Goal: Task Accomplishment & Management: Complete application form

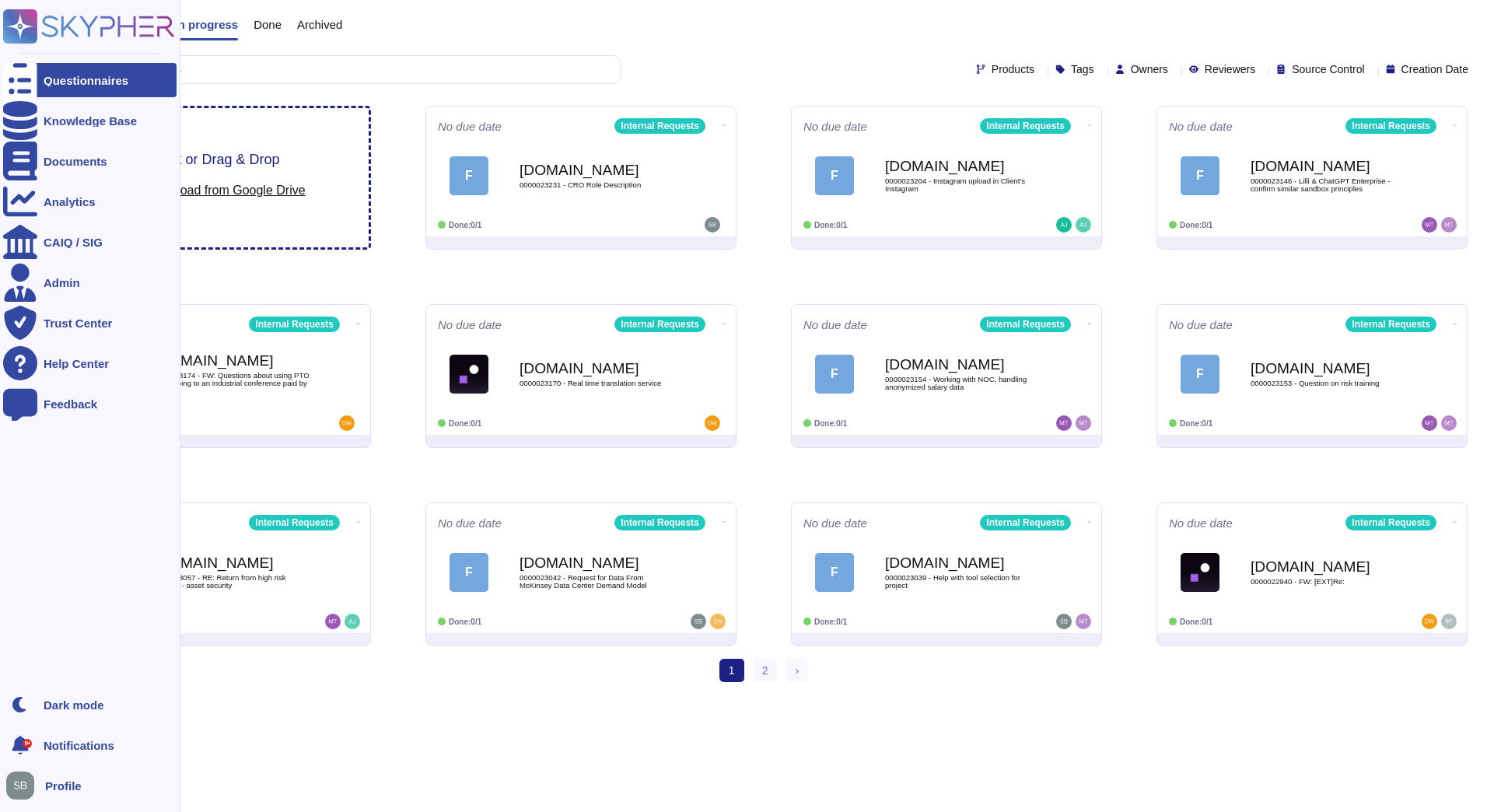
click at [21, 76] on icon at bounding box center [20, 81] width 34 height 46
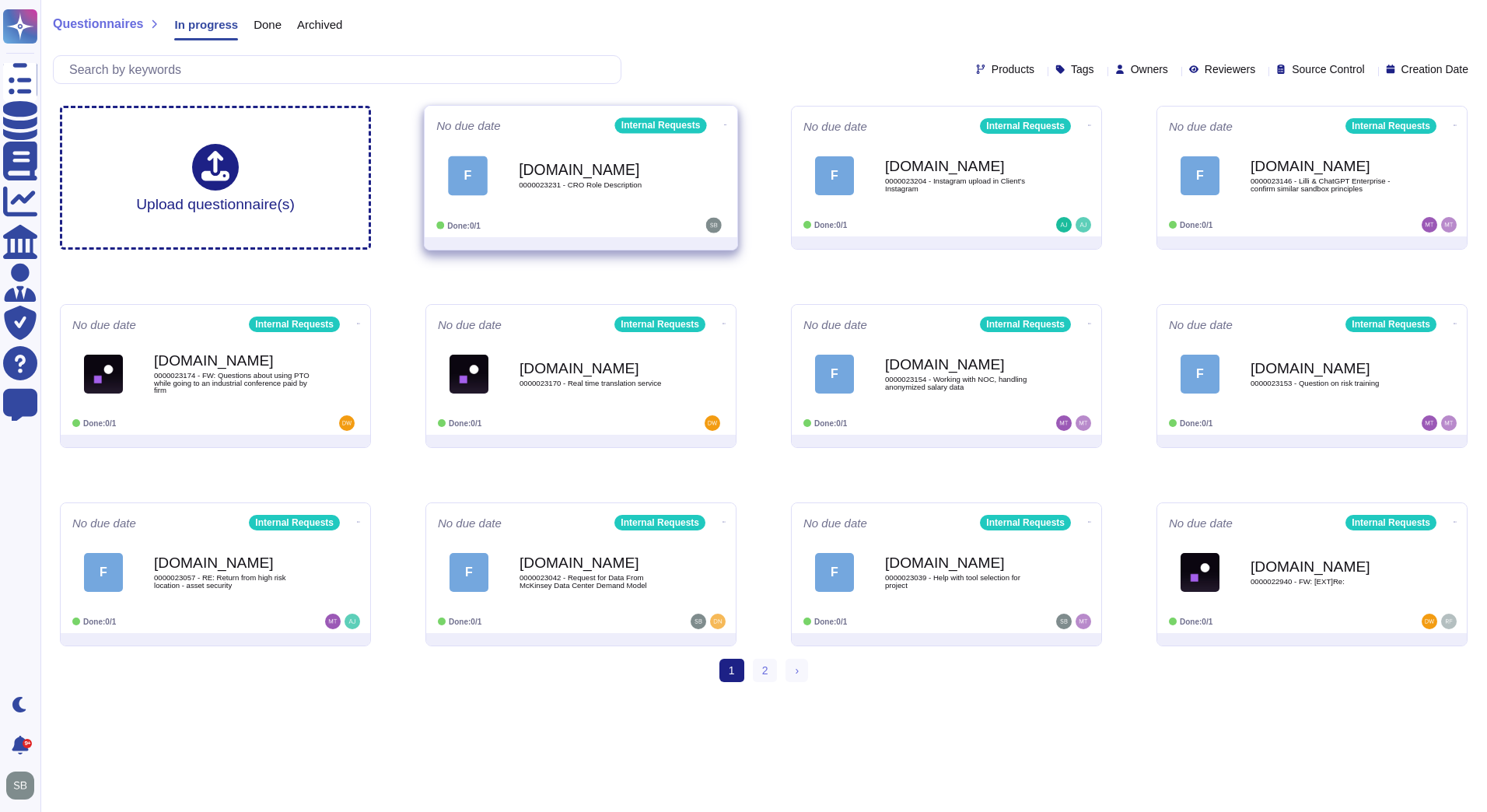
click at [666, 204] on div "[DOMAIN_NAME] 0000023231 - CRO Role Description" at bounding box center [597, 174] width 157 height 63
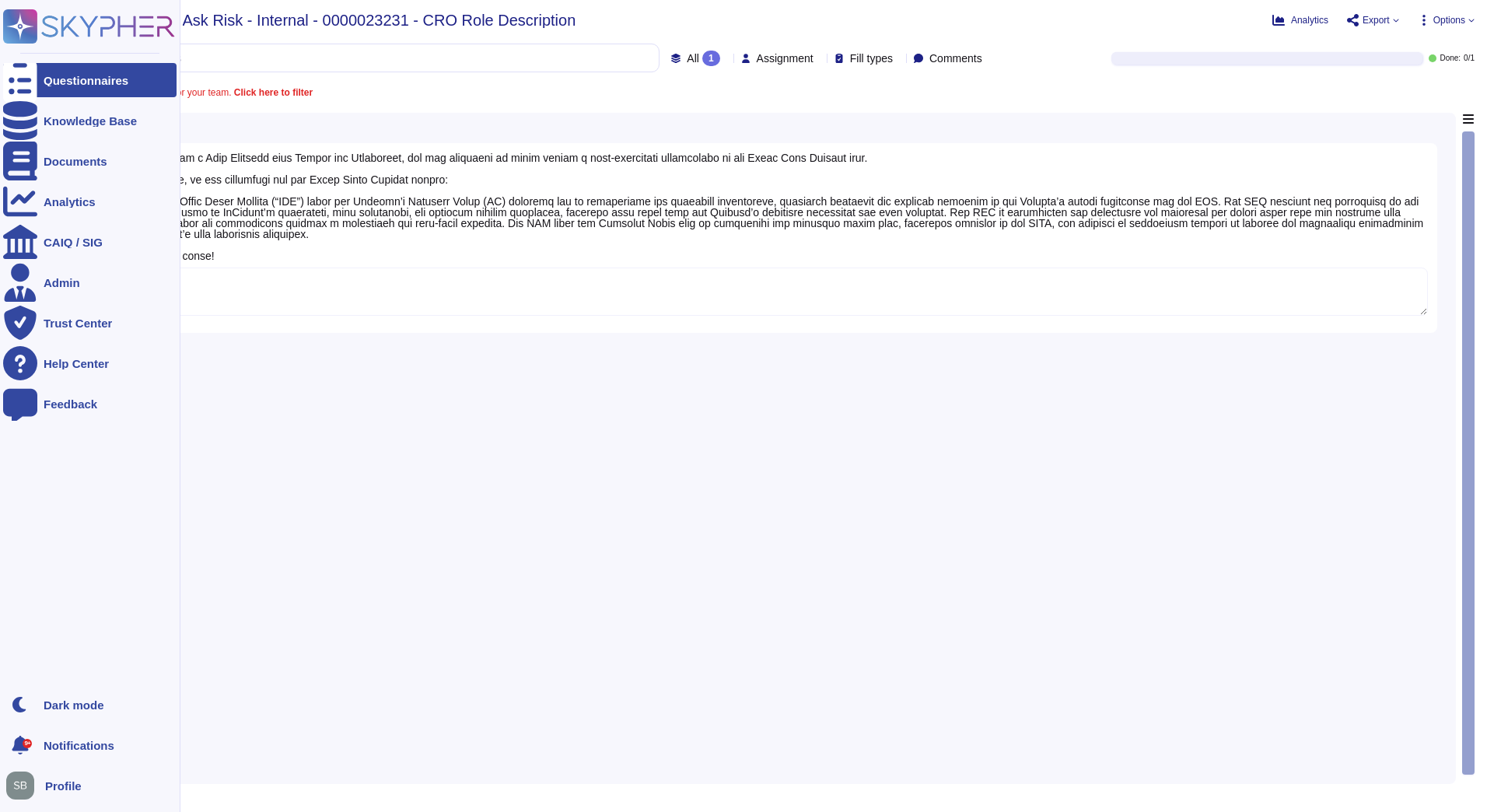
click at [74, 75] on div "Questionnaires" at bounding box center [86, 81] width 85 height 11
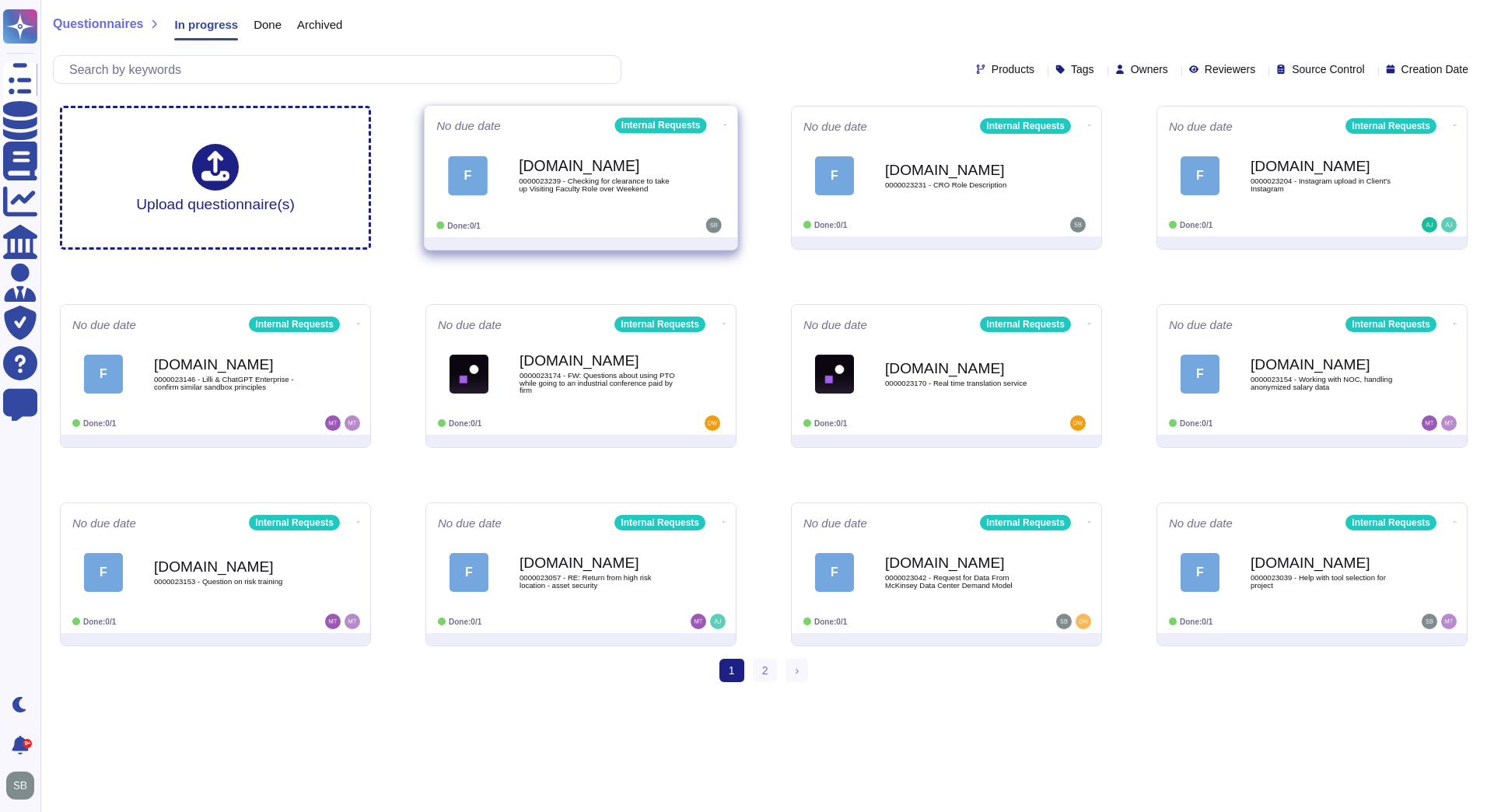
click at [616, 202] on div "[DOMAIN_NAME] 0000023239 - Checking for clearance to take up Visiting Faculty R…" at bounding box center [597, 174] width 157 height 63
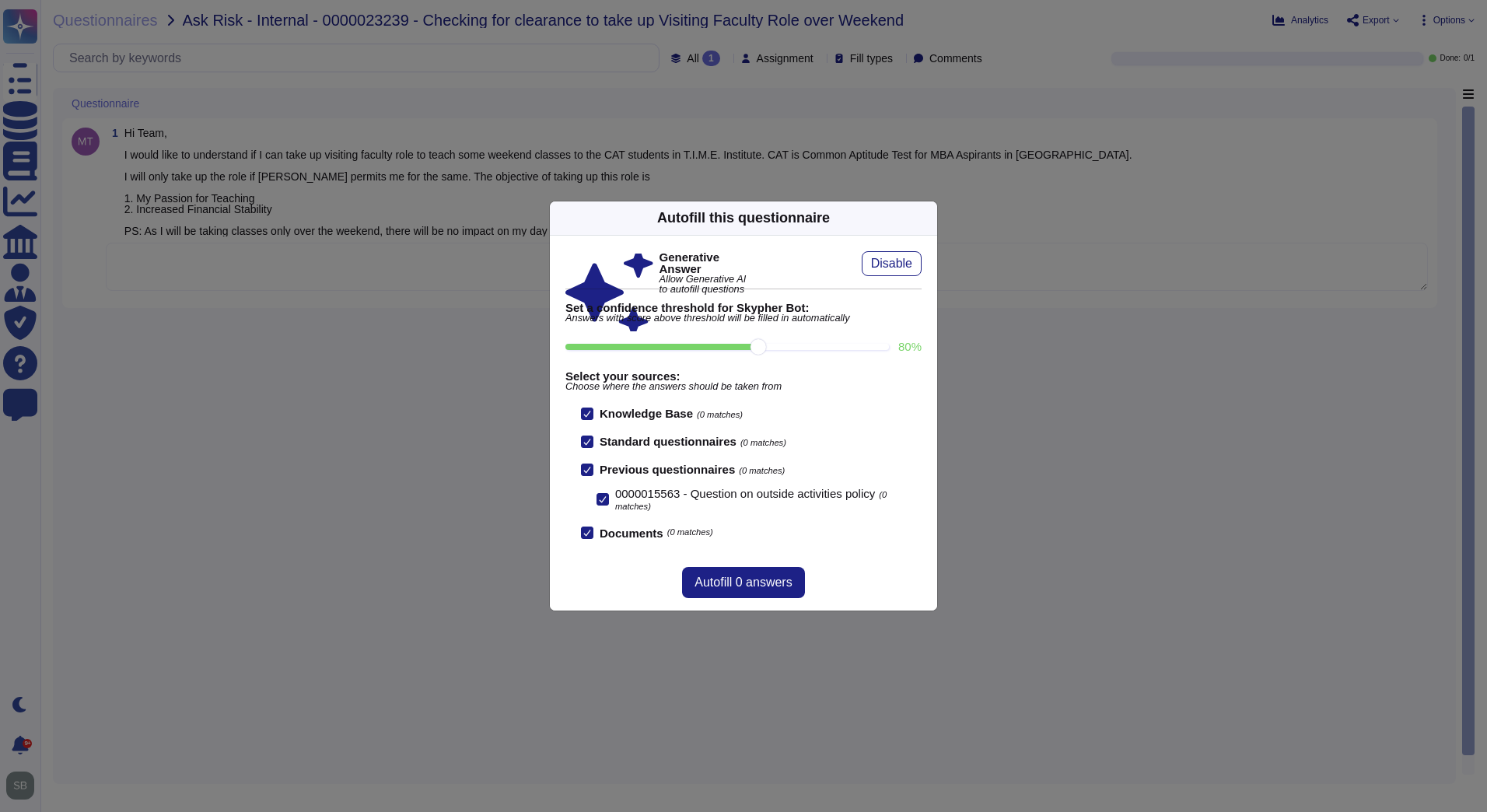
click at [512, 427] on div "Autofill this questionnaire Generative Answer Allow Generative AI to autofill q…" at bounding box center [743, 406] width 1487 height 812
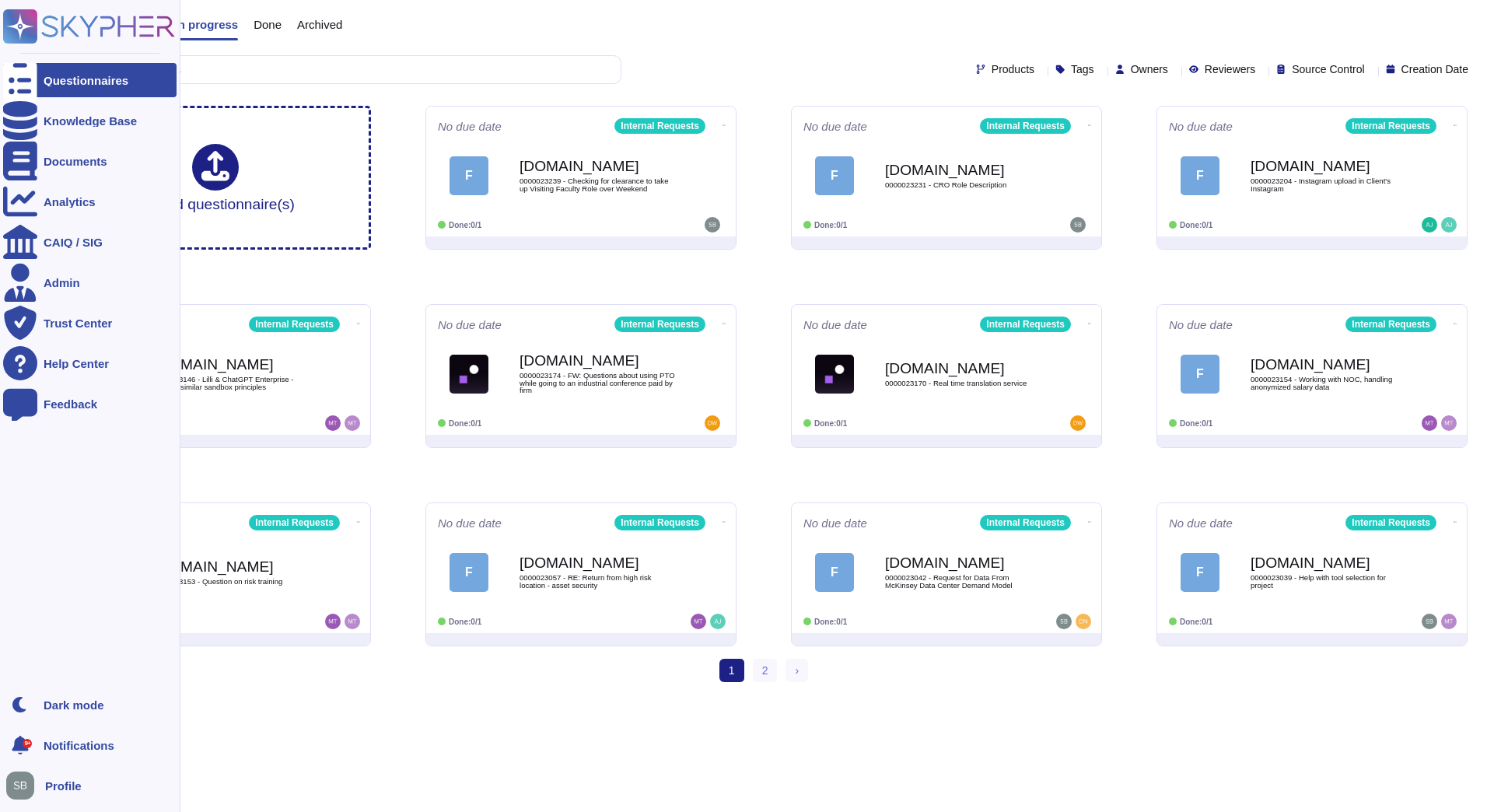
click at [51, 76] on div "Questionnaires" at bounding box center [86, 81] width 85 height 11
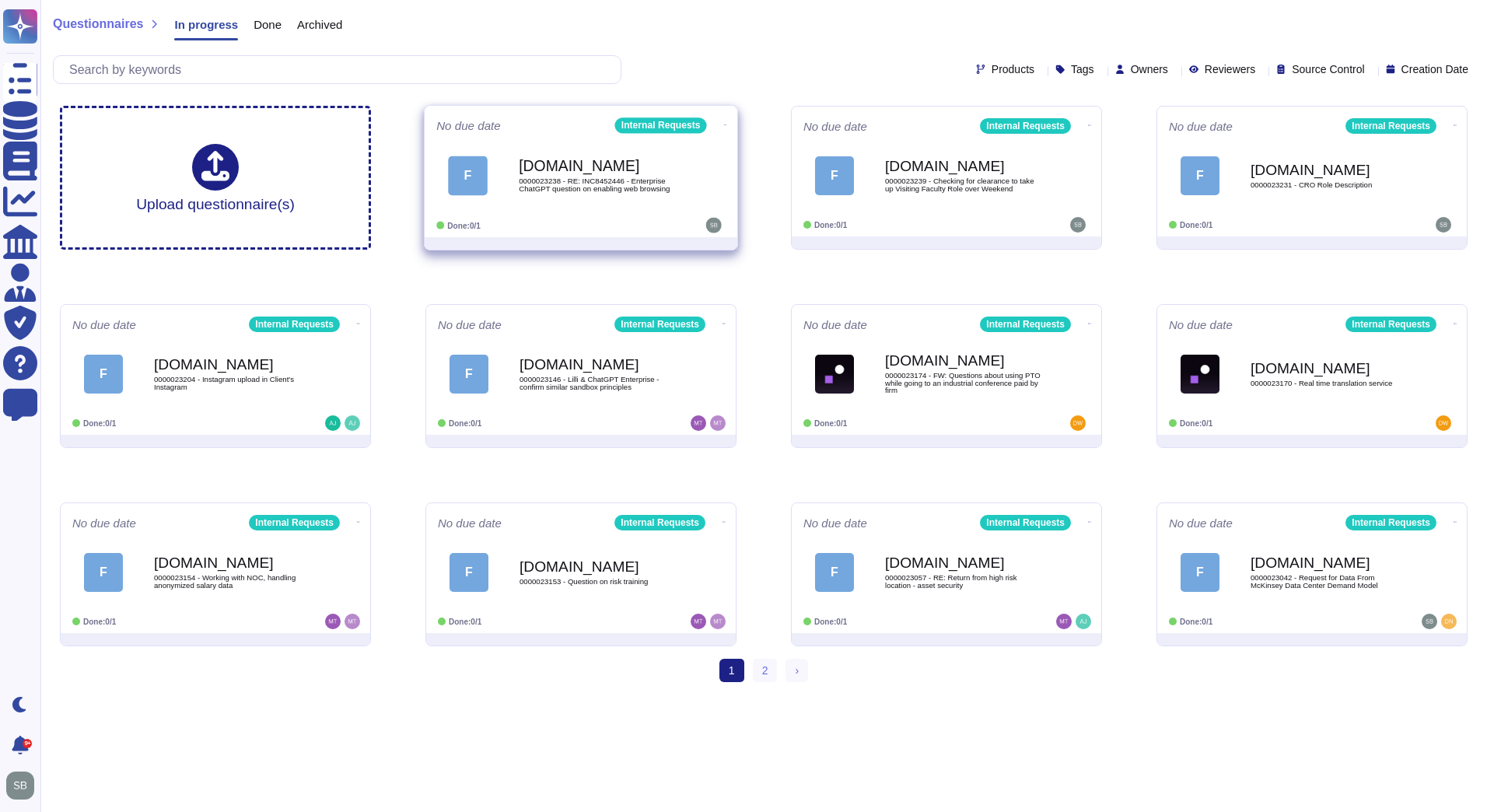
click at [609, 178] on span "0000023238 - RE: INC8452446 - Enterprise ChatGPT question on enabling web brows…" at bounding box center [597, 184] width 157 height 15
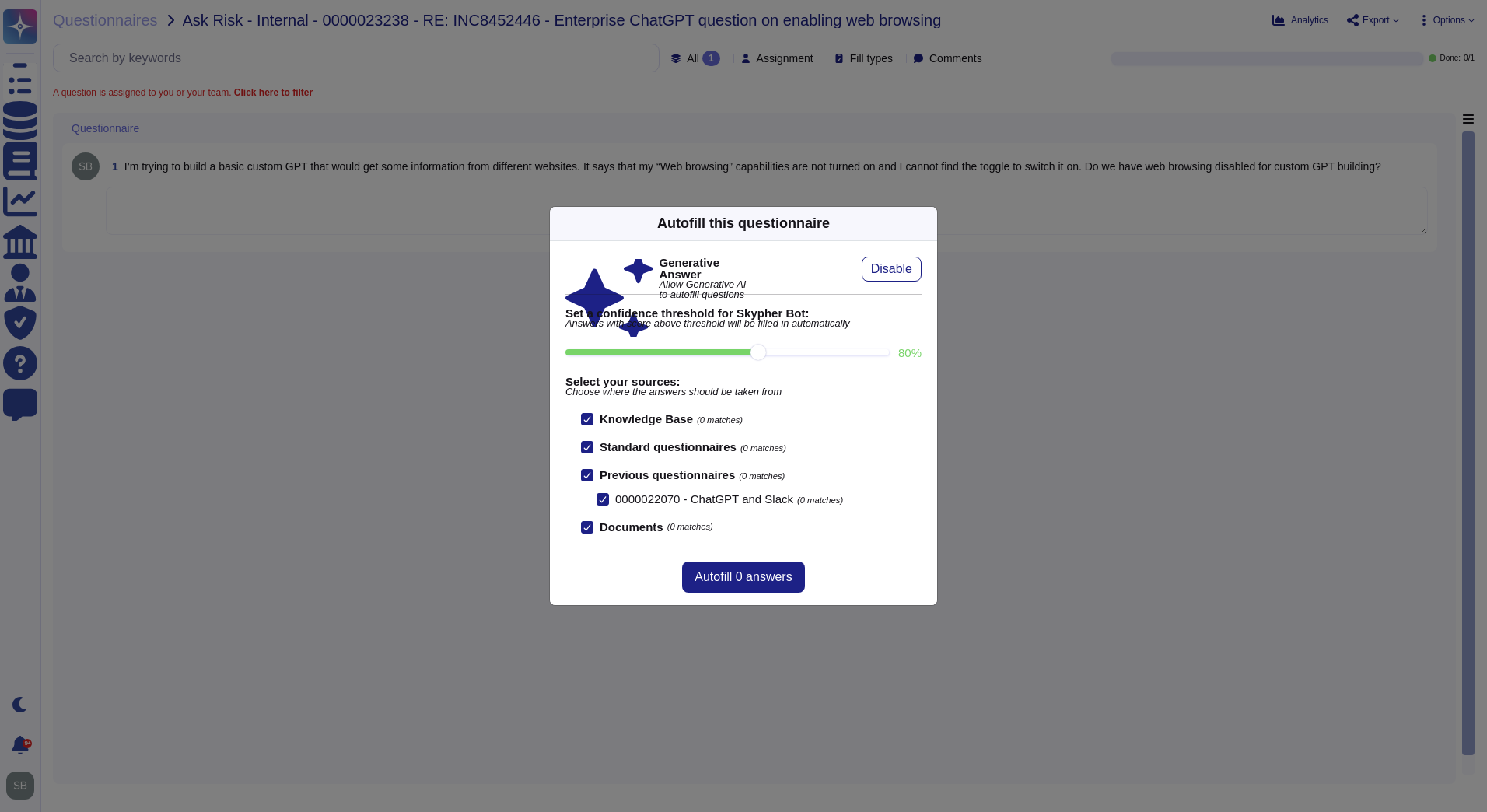
click at [1312, 633] on div "Autofill this questionnaire Generative Answer Allow Generative AI to autofill q…" at bounding box center [743, 406] width 1487 height 812
